Goal: Book appointment/travel/reservation

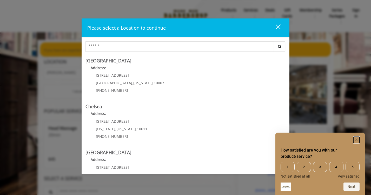
click at [359, 138] on rect "Hide survey" at bounding box center [357, 140] width 6 height 6
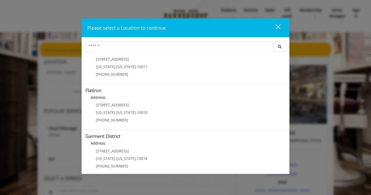
scroll to position [113, 0]
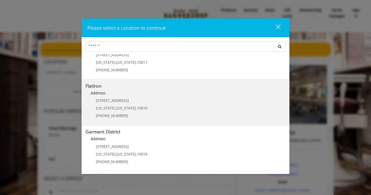
click at [145, 96] on "Address:" at bounding box center [186, 94] width 200 height 8
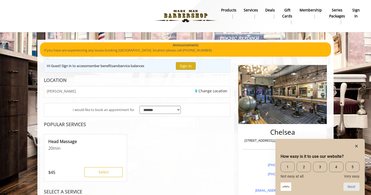
scroll to position [21, 0]
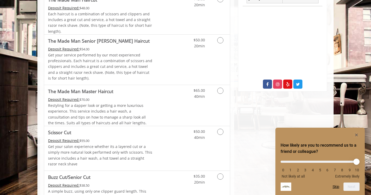
scroll to position [171, 0]
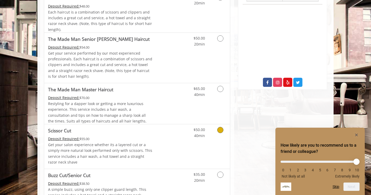
click at [98, 139] on div "Deposit Required: $55.00" at bounding box center [100, 139] width 105 height 6
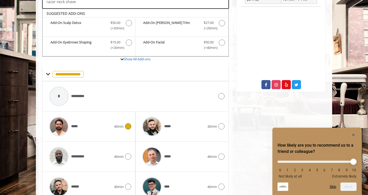
scroll to position [177, 0]
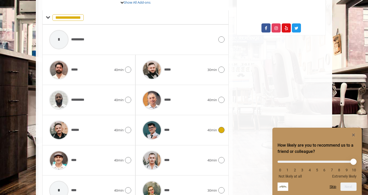
click at [197, 124] on div "****" at bounding box center [174, 130] width 68 height 25
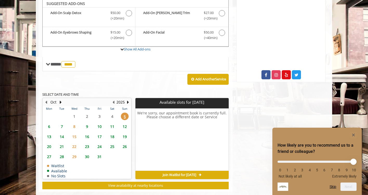
scroll to position [177, 0]
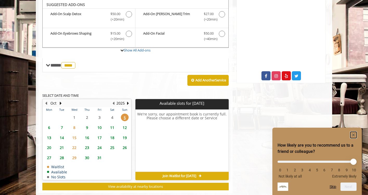
click at [351, 135] on rect "Hide survey" at bounding box center [354, 135] width 6 height 6
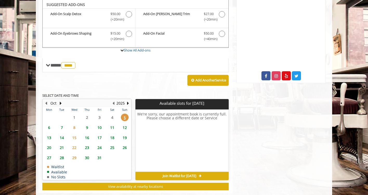
click at [49, 126] on span "6" at bounding box center [49, 128] width 8 height 8
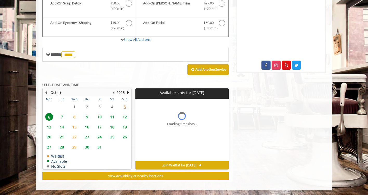
scroll to position [196, 0]
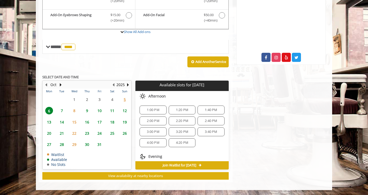
click at [62, 110] on span "7" at bounding box center [62, 111] width 8 height 8
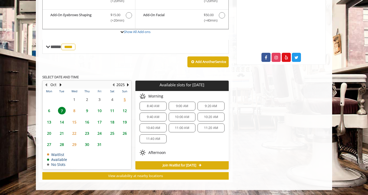
scroll to position [0, 0]
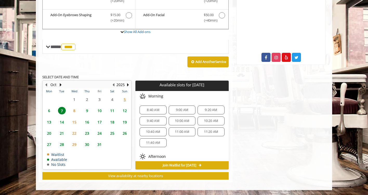
click at [48, 110] on span "6" at bounding box center [49, 111] width 8 height 8
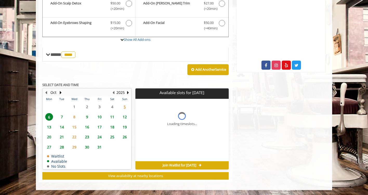
scroll to position [196, 0]
